Goal: Task Accomplishment & Management: Complete application form

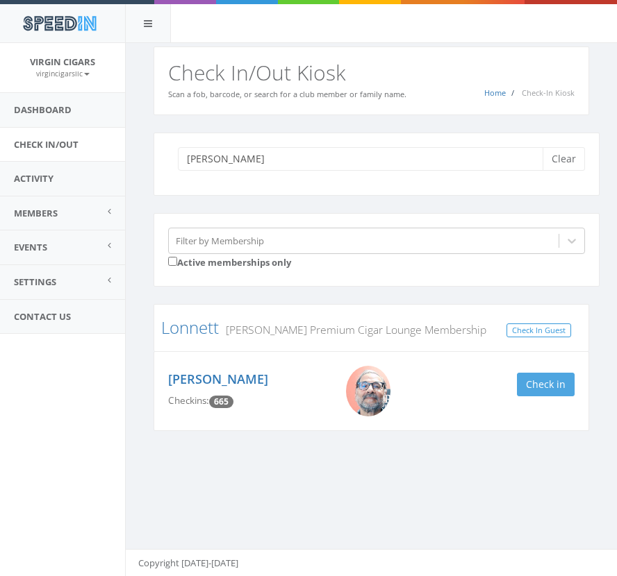
type input "frank"
click at [545, 389] on button "Check in" at bounding box center [546, 385] width 58 height 24
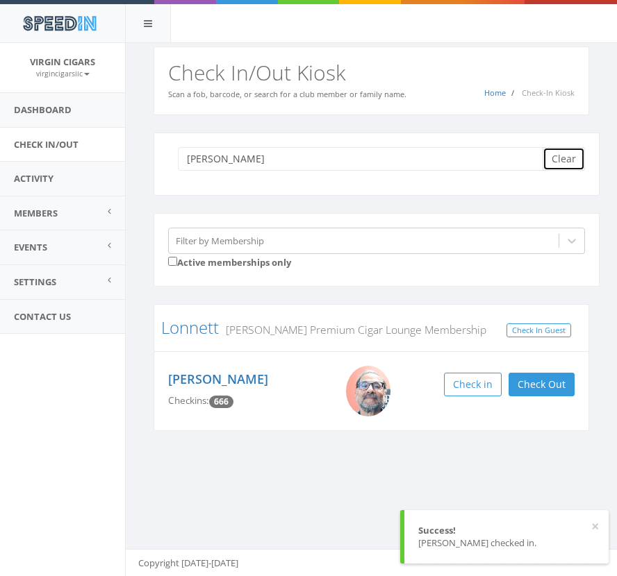
click at [570, 156] on button "Clear" at bounding box center [563, 159] width 42 height 24
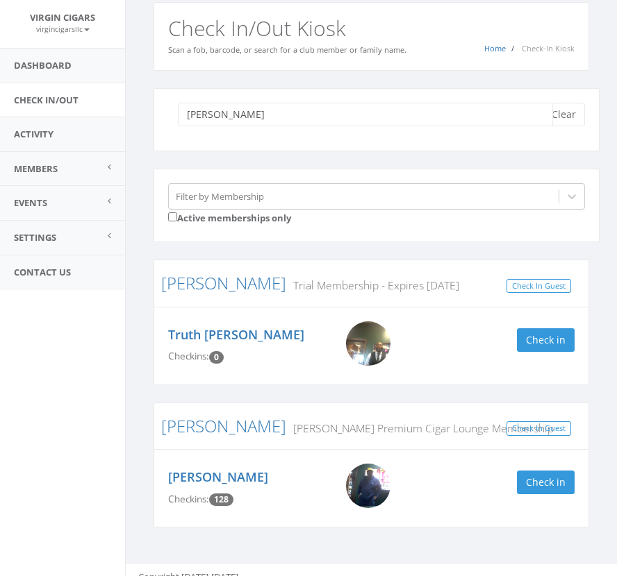
scroll to position [58, 0]
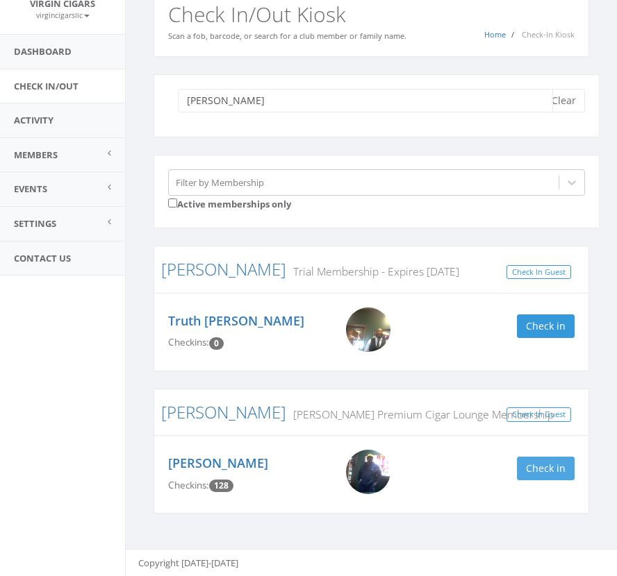
type input "david"
click at [555, 475] on button "Check in" at bounding box center [546, 469] width 58 height 24
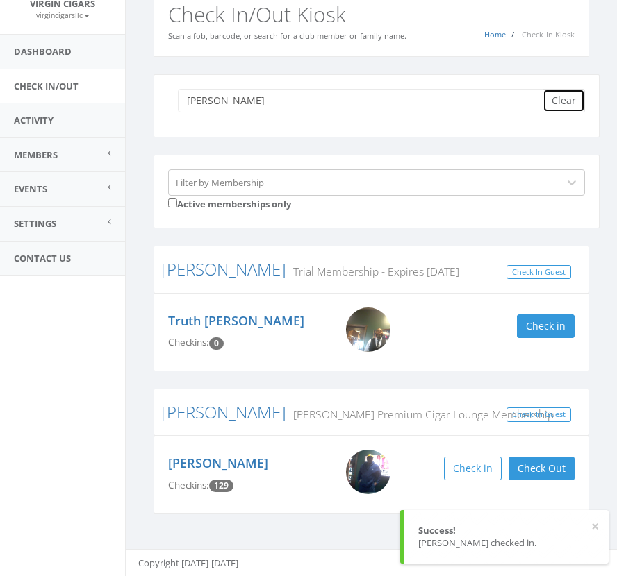
click at [560, 97] on button "Clear" at bounding box center [563, 101] width 42 height 24
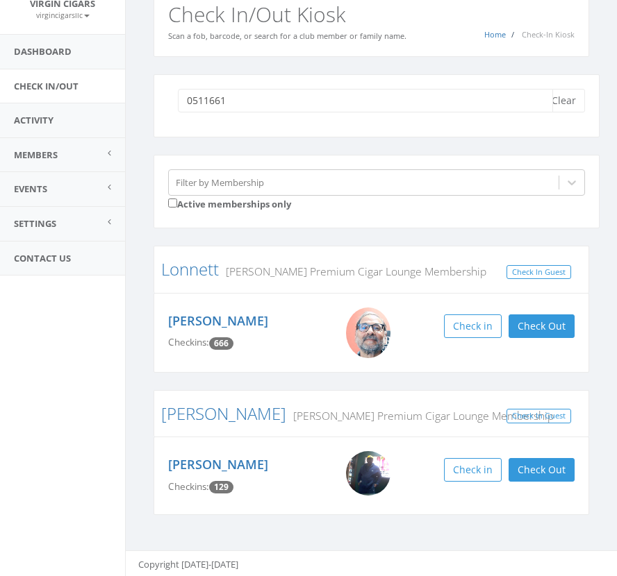
type input "05116619"
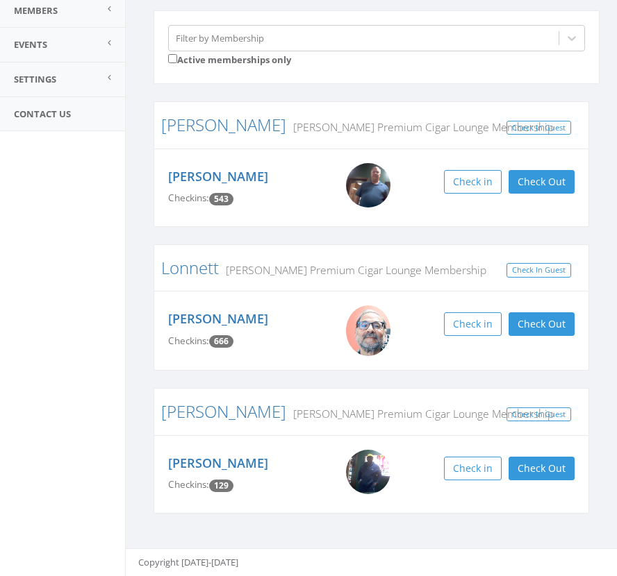
scroll to position [0, 0]
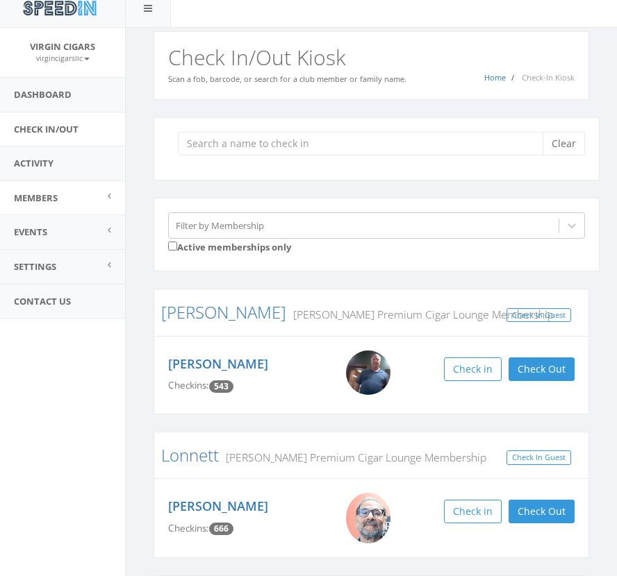
click at [64, 210] on link "Members" at bounding box center [62, 198] width 125 height 34
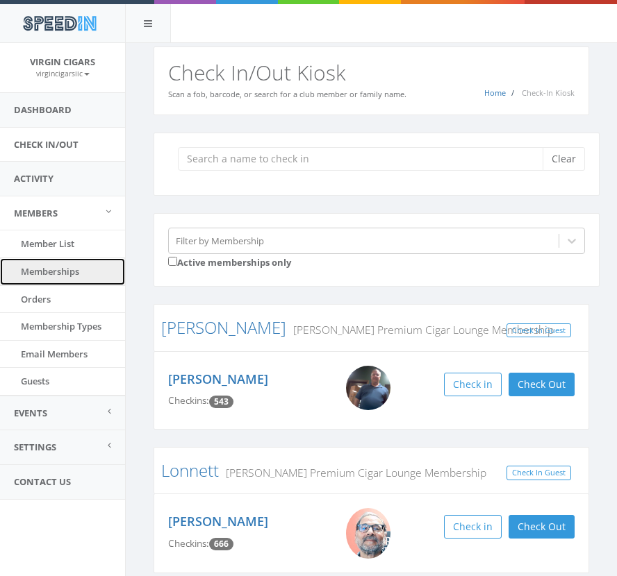
click at [68, 269] on link "Memberships" at bounding box center [62, 271] width 125 height 27
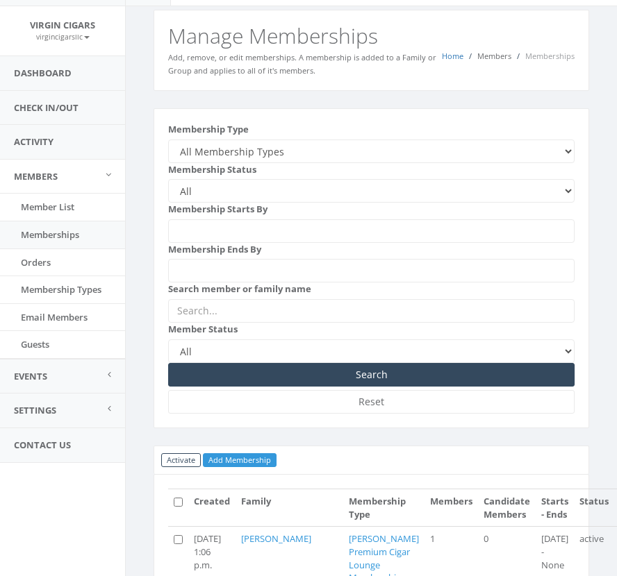
scroll to position [31, 0]
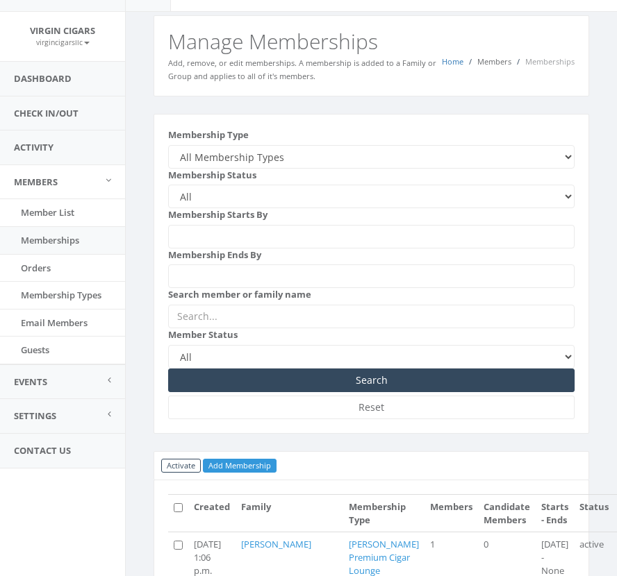
click at [337, 160] on select "All Membership Types Families with no membership All Day Pass Perdomo Premium C…" at bounding box center [371, 157] width 406 height 24
select select "230"
click at [168, 145] on select "All Membership Types Families with no membership All Day Pass Perdomo Premium C…" at bounding box center [371, 157] width 406 height 24
click at [291, 197] on select "All Active Candidate Not Active" at bounding box center [371, 197] width 406 height 24
select select "__active__"
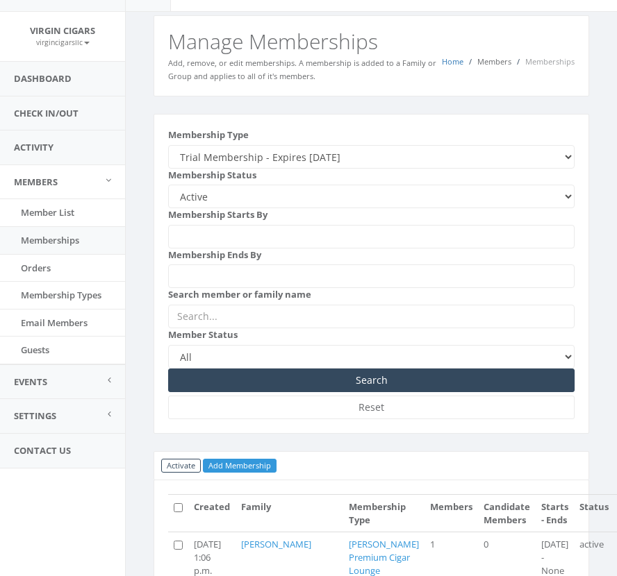
click at [168, 185] on select "All Active Candidate Not Active" at bounding box center [371, 197] width 406 height 24
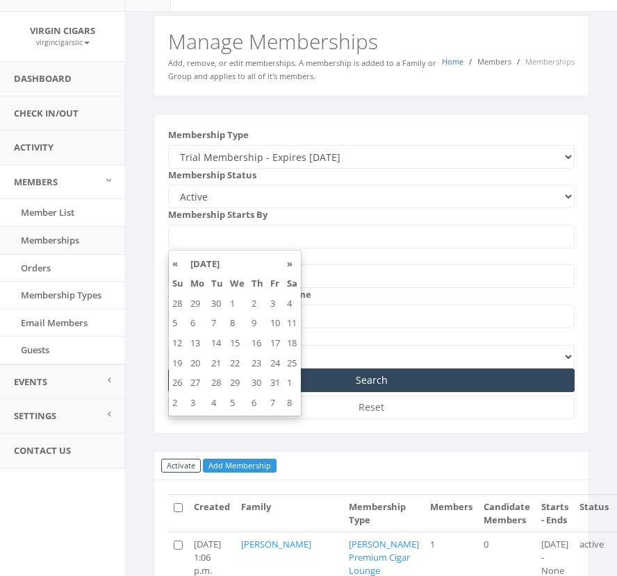
click at [275, 239] on input "Membership Starts By" at bounding box center [371, 237] width 406 height 24
click at [179, 344] on td "12" at bounding box center [178, 343] width 18 height 20
type input "2025-10-12"
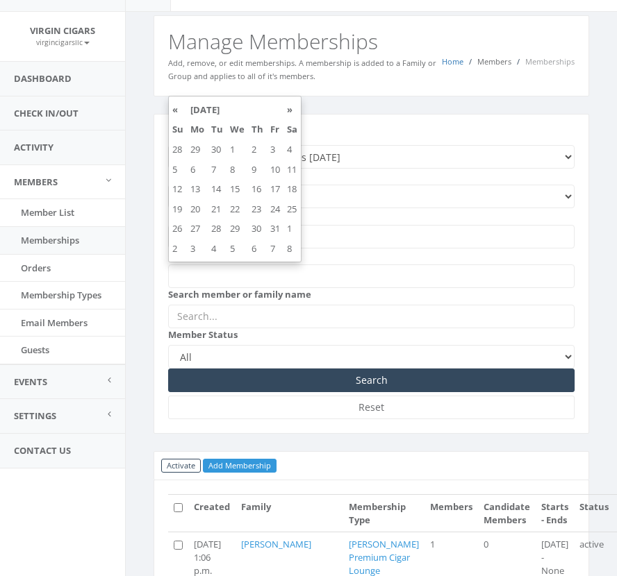
click at [265, 282] on input "Membership Ends By" at bounding box center [371, 277] width 406 height 24
click at [291, 112] on th "»" at bounding box center [291, 110] width 17 height 20
click at [236, 192] on td "12" at bounding box center [237, 189] width 22 height 20
type input "2025-11-12"
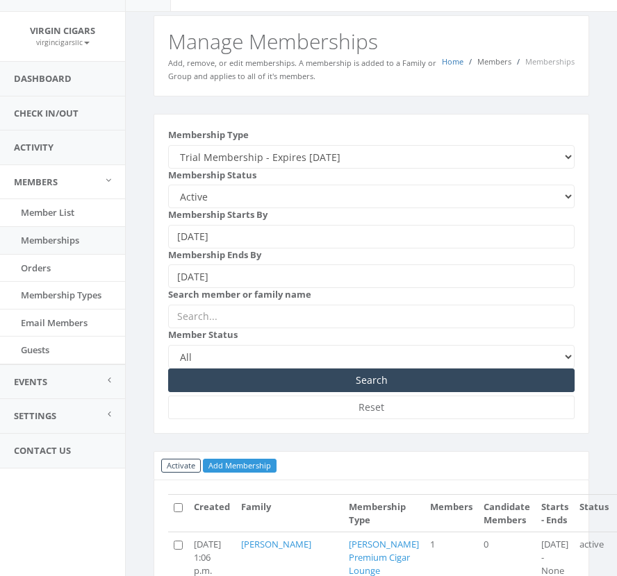
click at [284, 317] on input "text" at bounding box center [371, 317] width 406 height 24
click at [94, 510] on aside "Virgin Cigars virgincigarsllc My Profile Logout Dashboard Check In/Out Activity…" at bounding box center [62, 278] width 125 height 533
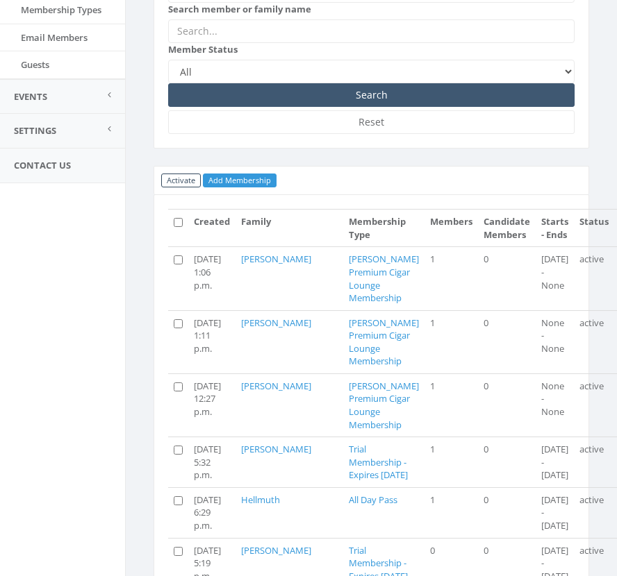
scroll to position [0, 0]
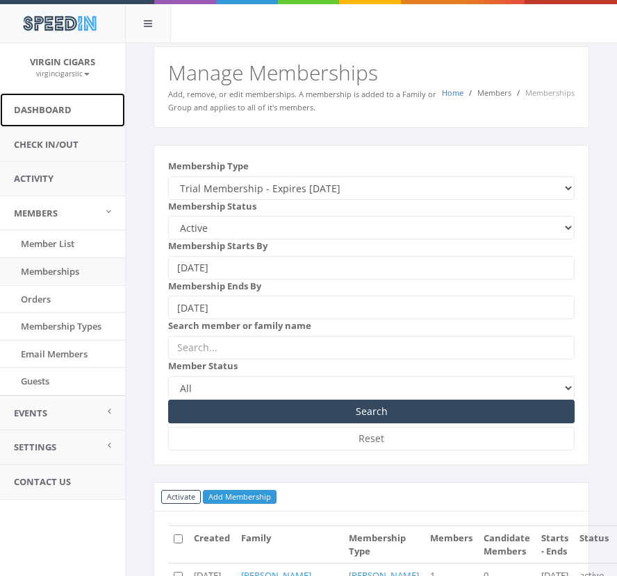
click at [81, 120] on link "Dashboard" at bounding box center [62, 110] width 125 height 34
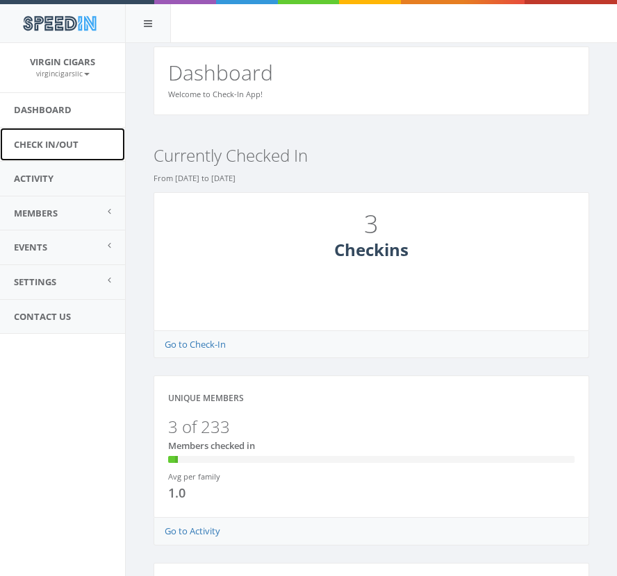
click at [76, 148] on link "Check In/Out" at bounding box center [62, 145] width 125 height 34
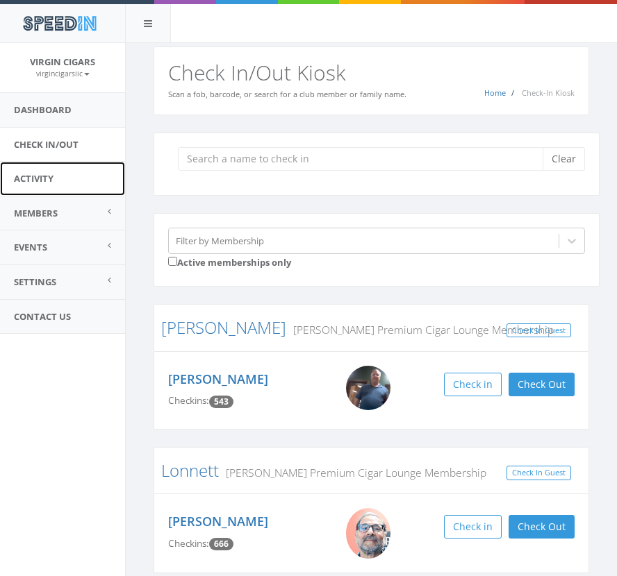
click at [60, 183] on link "Activity" at bounding box center [62, 179] width 125 height 34
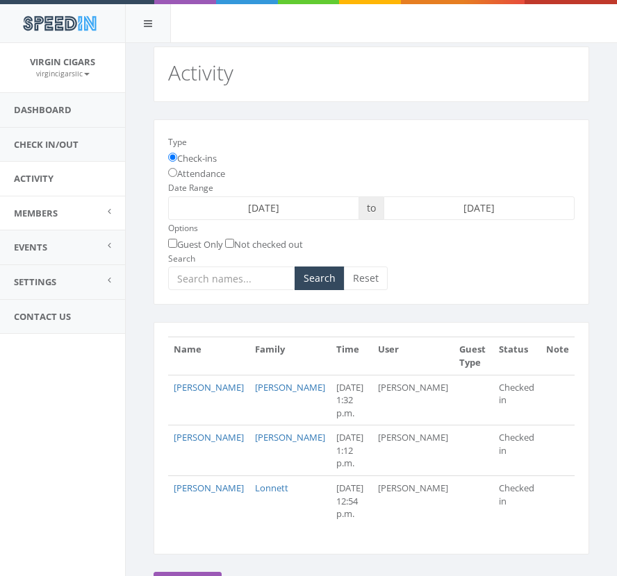
click at [41, 211] on span "Members" at bounding box center [36, 213] width 44 height 12
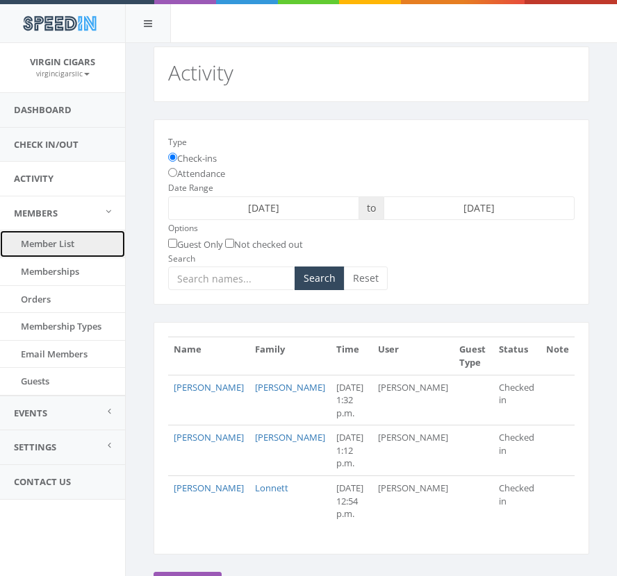
click at [51, 246] on link "Member List" at bounding box center [62, 244] width 125 height 27
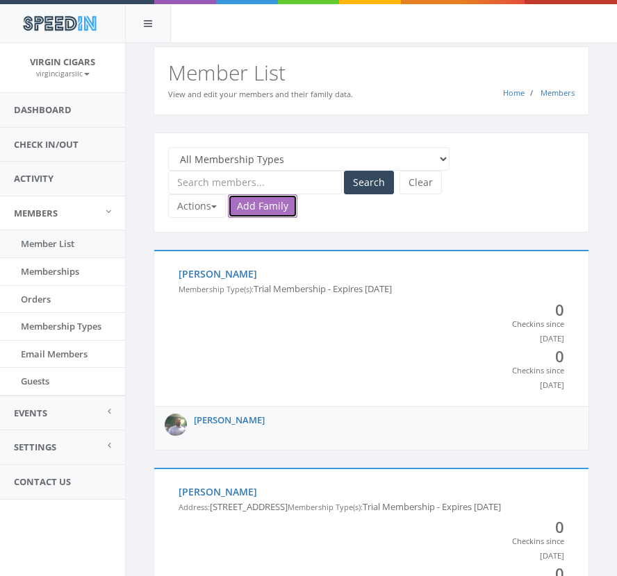
click at [256, 203] on link "Add Family" at bounding box center [262, 206] width 69 height 24
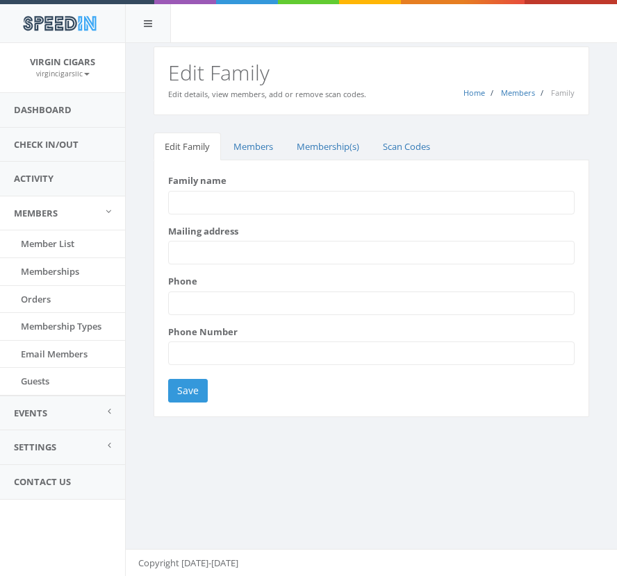
click at [278, 206] on input "Family name" at bounding box center [371, 203] width 406 height 24
type input "[PERSON_NAME]"
type input "2719 Cooleemee Dr, Raleigh NC 27608"
click at [294, 306] on input "Phone" at bounding box center [371, 304] width 406 height 24
type input "9199468307"
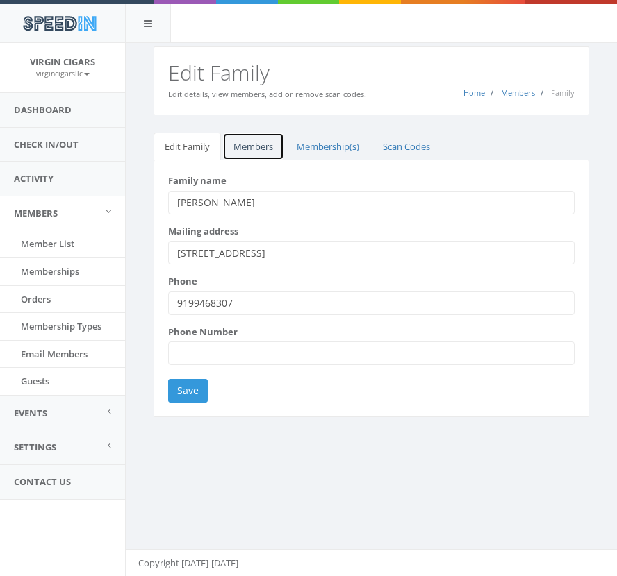
click at [256, 153] on link "Members" at bounding box center [253, 147] width 62 height 28
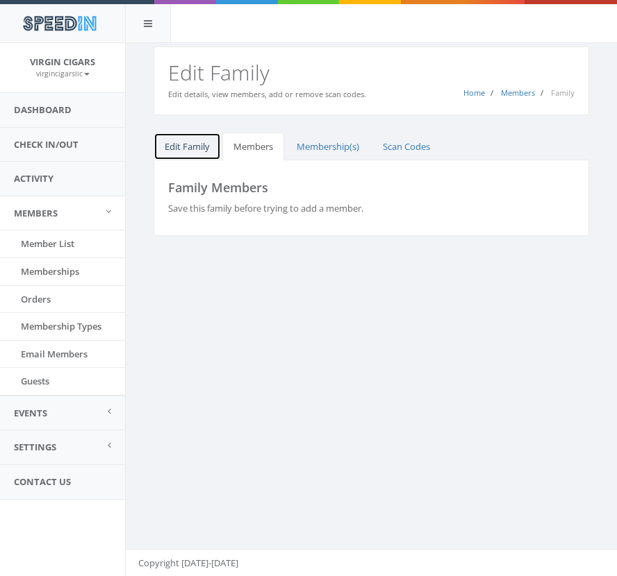
click at [197, 146] on link "Edit Family" at bounding box center [186, 147] width 67 height 28
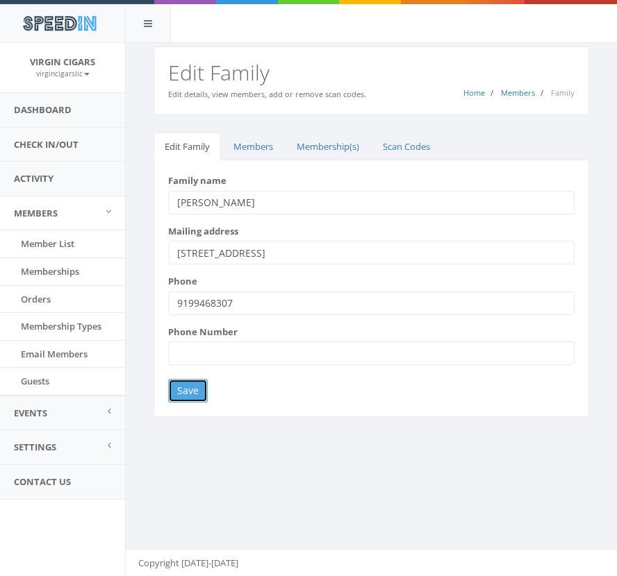
click at [187, 396] on input "Save" at bounding box center [188, 391] width 40 height 24
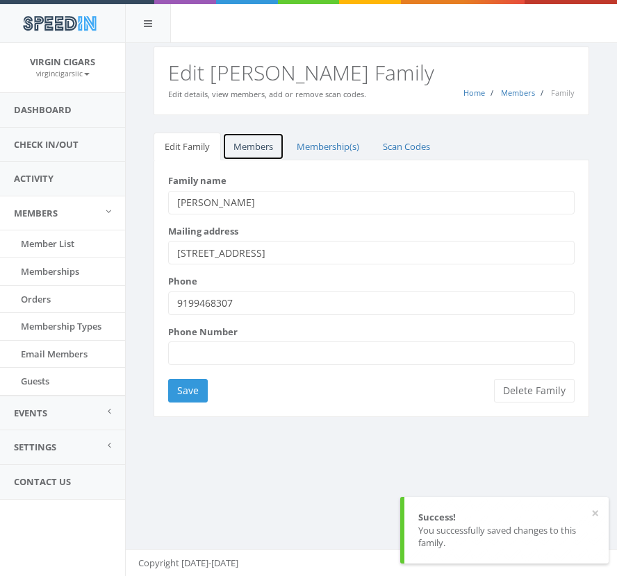
click at [260, 156] on link "Members" at bounding box center [253, 147] width 62 height 28
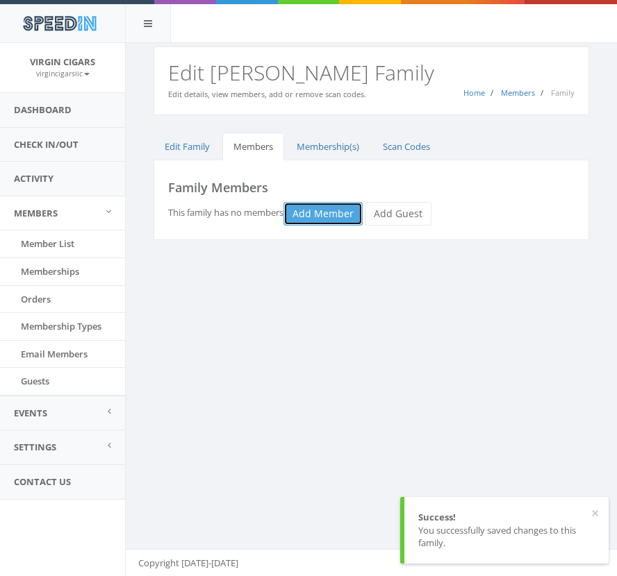
click at [319, 216] on link "Add Member" at bounding box center [322, 214] width 79 height 24
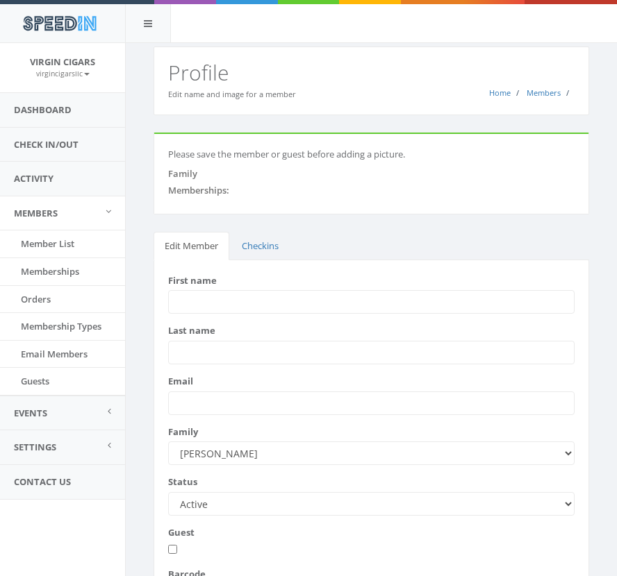
click at [256, 301] on input "First name" at bounding box center [371, 302] width 406 height 24
type input "Thompson"
type input "[PERSON_NAME]"
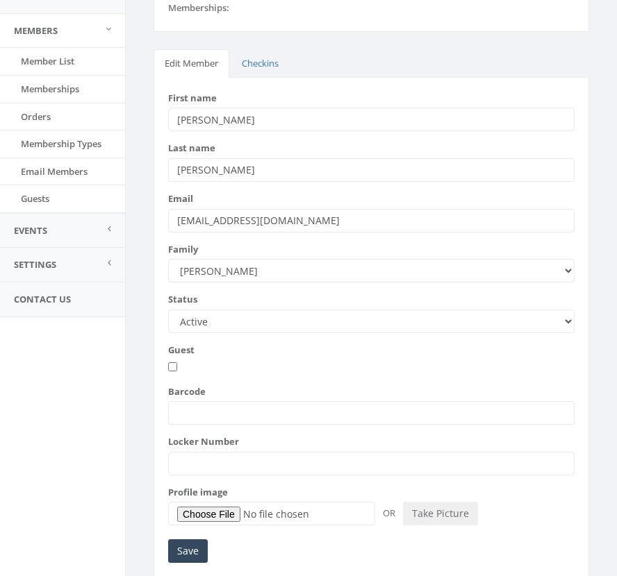
scroll to position [183, 0]
type input "rtclark7@gmail.com"
drag, startPoint x: 348, startPoint y: 414, endPoint x: 356, endPoint y: 414, distance: 7.6
click at [353, 414] on input "Barcode" at bounding box center [371, 413] width 406 height 24
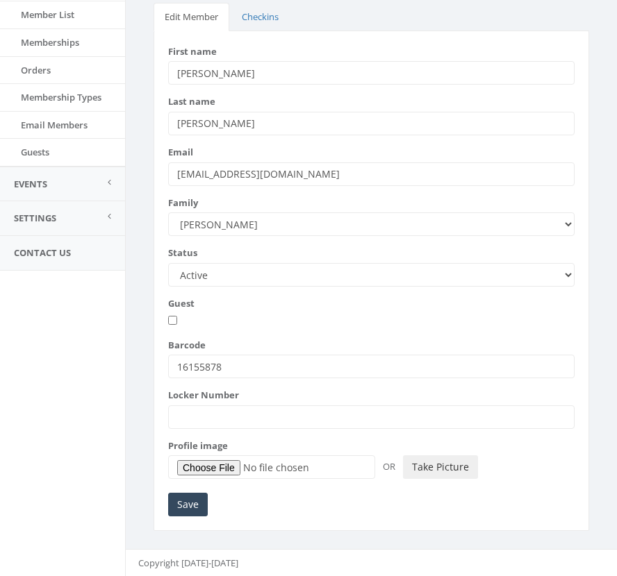
type input "16155878"
click at [435, 470] on button "Take Picture" at bounding box center [440, 468] width 75 height 24
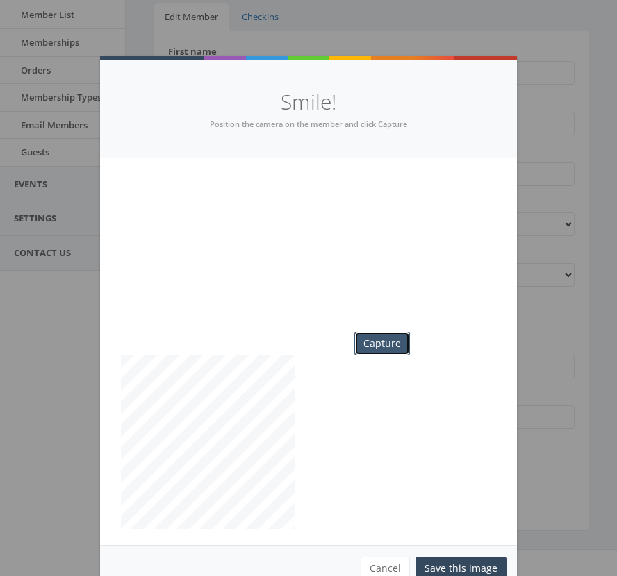
click at [387, 345] on button "Capture" at bounding box center [382, 344] width 56 height 24
click at [490, 567] on button "Save this image" at bounding box center [460, 569] width 91 height 24
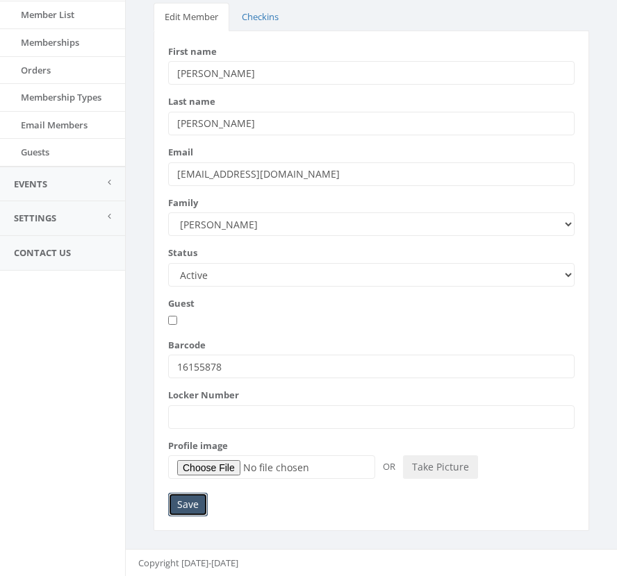
click at [185, 506] on input "Save" at bounding box center [188, 505] width 40 height 24
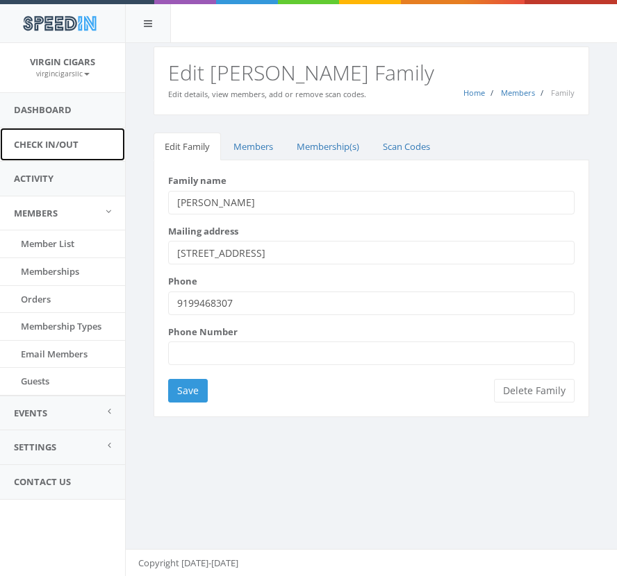
click at [67, 146] on link "Check In/Out" at bounding box center [62, 145] width 125 height 34
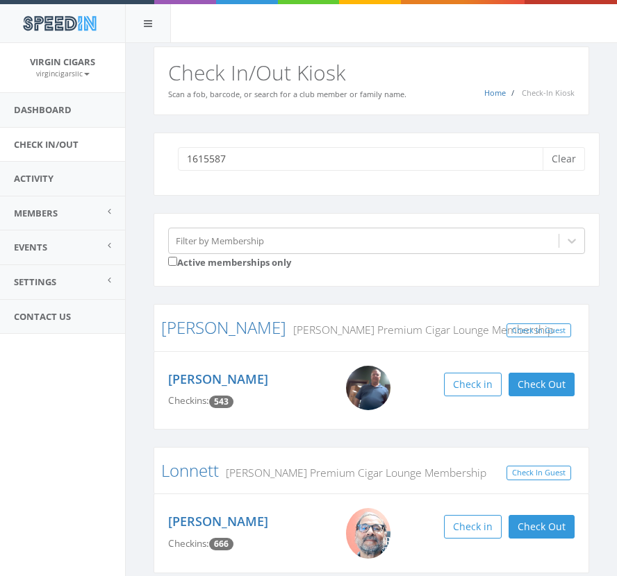
type input "16155878"
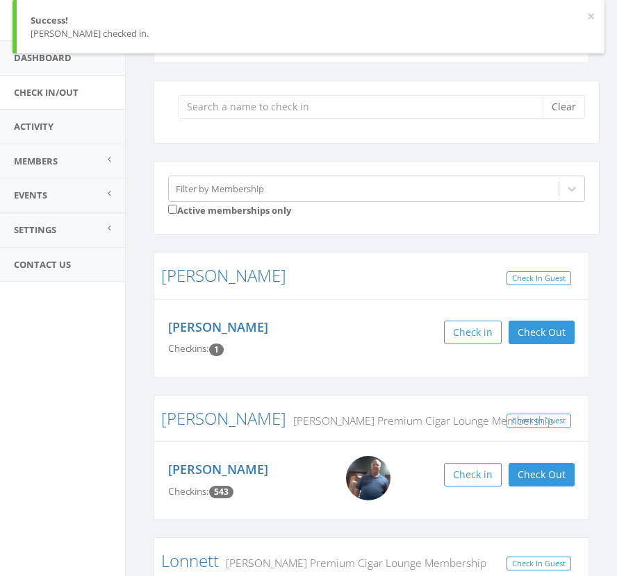
scroll to position [76, 0]
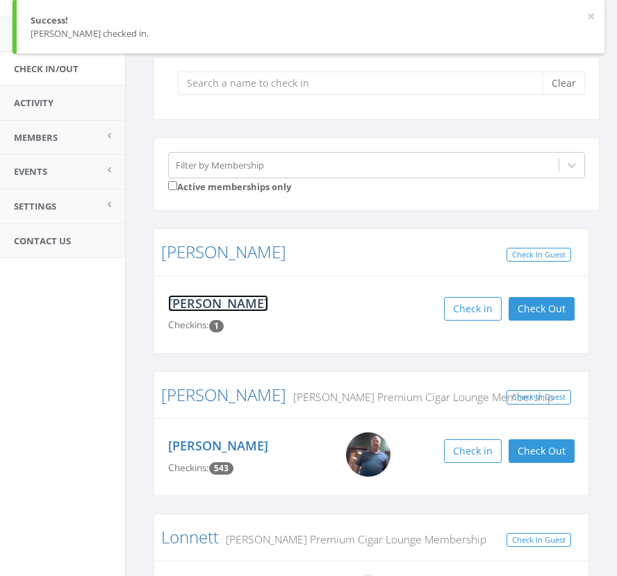
click at [230, 308] on link "[PERSON_NAME]" at bounding box center [218, 303] width 100 height 17
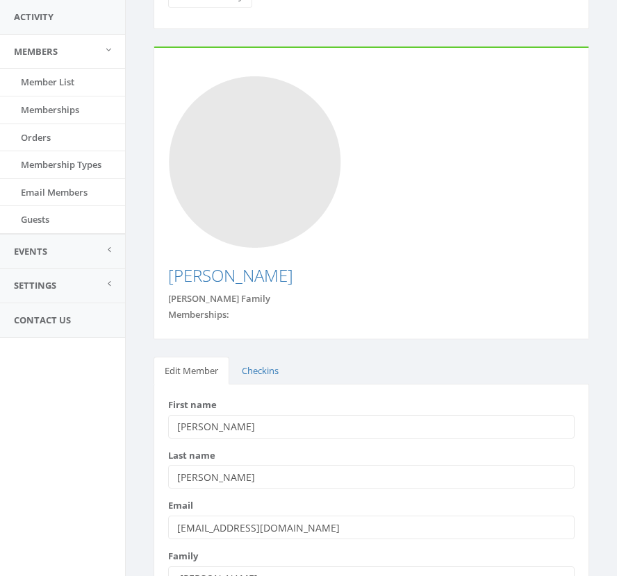
scroll to position [167, 0]
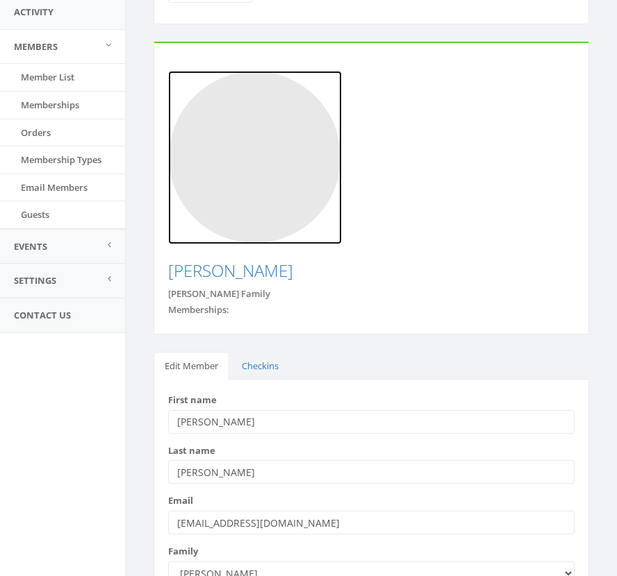
click at [297, 160] on img at bounding box center [255, 158] width 174 height 174
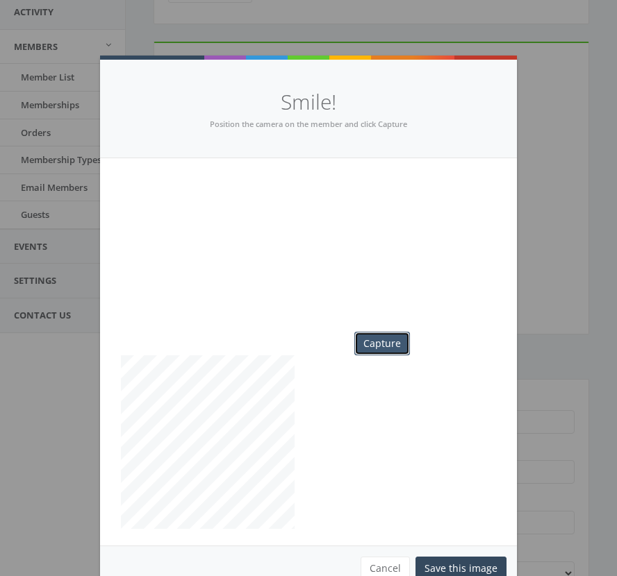
click at [381, 347] on button "Capture" at bounding box center [382, 344] width 56 height 24
click at [458, 567] on button "Save this image" at bounding box center [460, 569] width 91 height 24
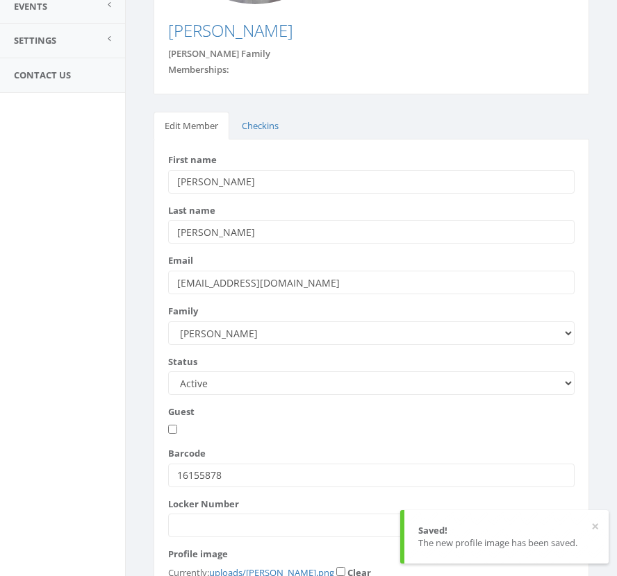
scroll to position [496, 0]
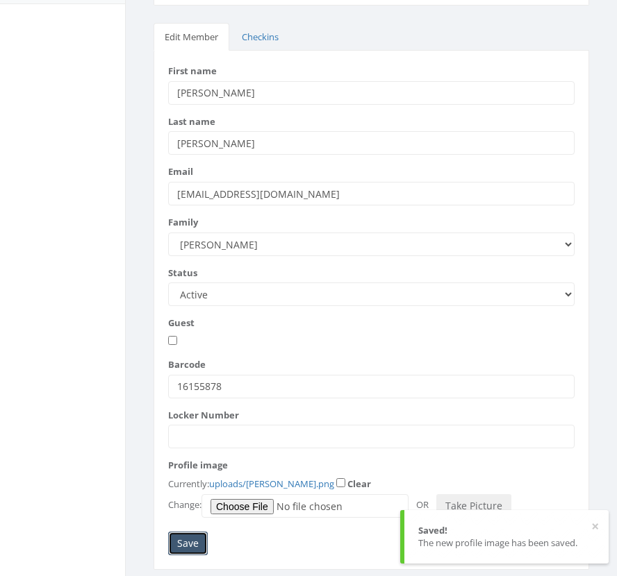
click at [185, 532] on input "Save" at bounding box center [188, 544] width 40 height 24
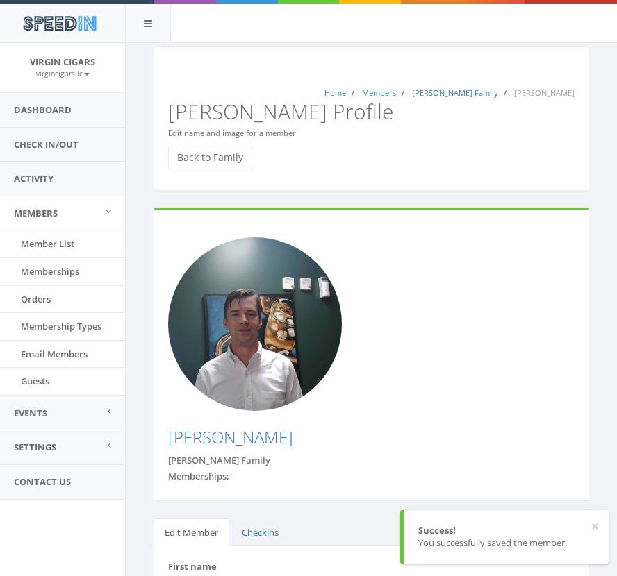
scroll to position [1, 0]
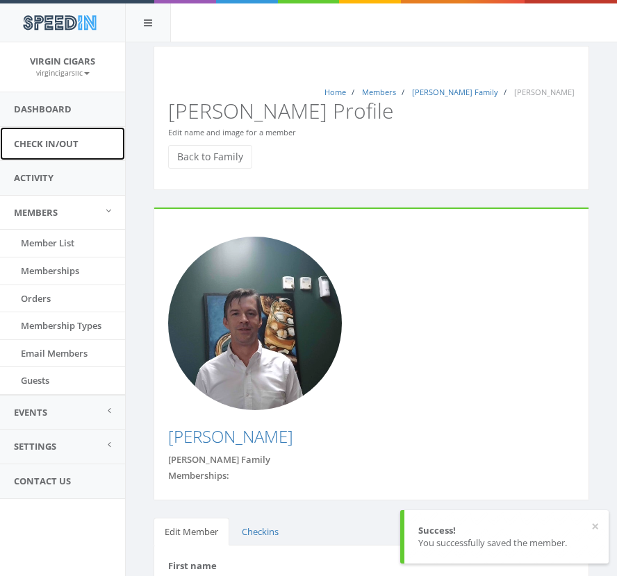
click at [61, 138] on link "Check In/Out" at bounding box center [62, 144] width 125 height 34
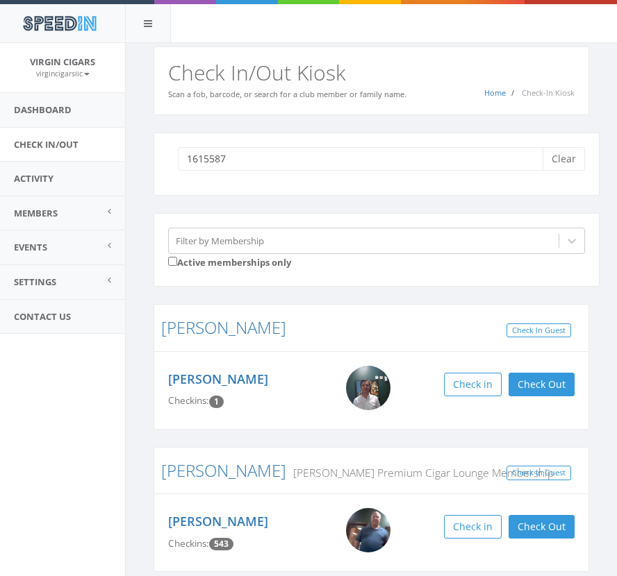
type input "16155878"
click at [370, 394] on img at bounding box center [368, 388] width 44 height 44
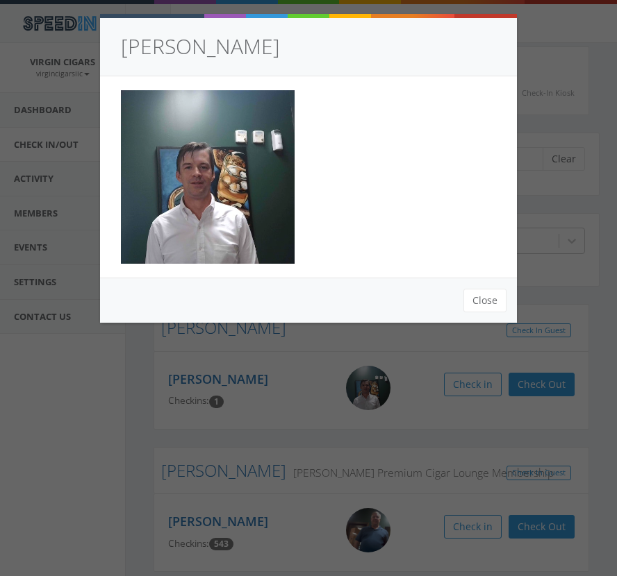
click at [119, 424] on div "[PERSON_NAME] Close" at bounding box center [308, 288] width 617 height 576
click at [21, 498] on div "[PERSON_NAME] Close" at bounding box center [308, 288] width 617 height 576
click at [55, 449] on div "[PERSON_NAME] Close" at bounding box center [308, 288] width 617 height 576
click at [490, 297] on button "Close" at bounding box center [484, 301] width 43 height 24
